Goal: Communication & Community: Answer question/provide support

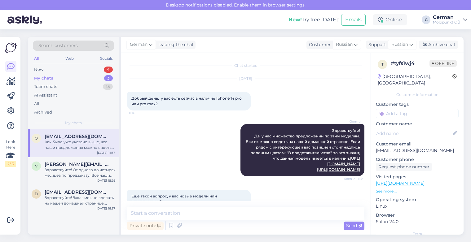
click at [80, 143] on div "Как было уже указано выше, все наши предложения можно видеть на нашей домашней …" at bounding box center [80, 144] width 71 height 11
click at [39, 76] on div "My chats" at bounding box center [43, 78] width 19 height 6
click at [38, 66] on div "New 4" at bounding box center [73, 69] width 81 height 9
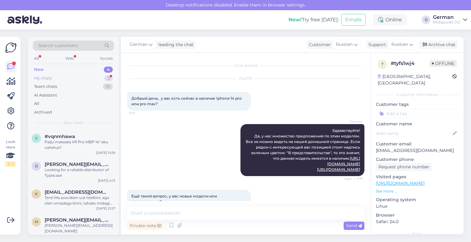
click at [42, 78] on div "My chats" at bounding box center [43, 78] width 18 height 6
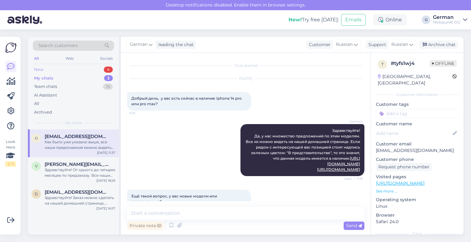
click at [39, 72] on div "New" at bounding box center [38, 70] width 9 height 6
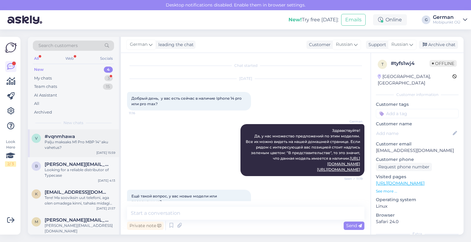
click at [63, 142] on div "Palju maksaks M1 Pro MBP 14" aku vahetus?" at bounding box center [80, 144] width 71 height 11
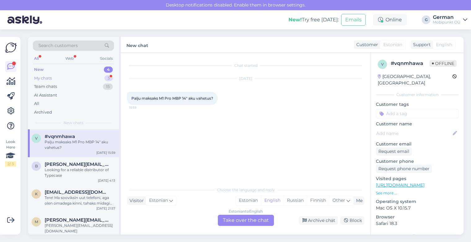
click at [45, 76] on div "My chats" at bounding box center [43, 78] width 18 height 6
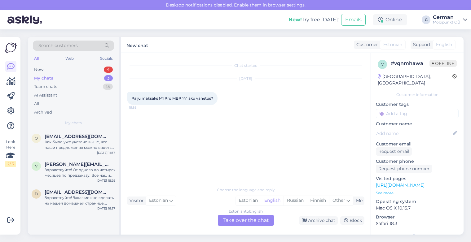
click at [37, 64] on div "Search customers All Web Socials New 4 My chats 3 Team chats 15 AI Assistant Al…" at bounding box center [73, 83] width 91 height 93
click at [37, 72] on div "New" at bounding box center [38, 70] width 9 height 6
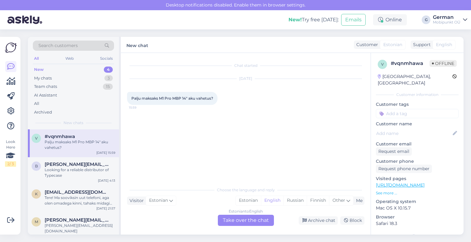
click at [61, 151] on div "v #vqnmhawa Palju maksaks M1 Pro MBP 14" aku vahetus? [DATE] 15:59" at bounding box center [73, 143] width 91 height 28
click at [44, 71] on div "New 4" at bounding box center [73, 69] width 81 height 9
click at [307, 129] on div "Chat started [DATE] Palju maksaks M1 Pro MBP 14" aku vahetus? 15:59" at bounding box center [248, 118] width 243 height 119
